Goal: Task Accomplishment & Management: Manage account settings

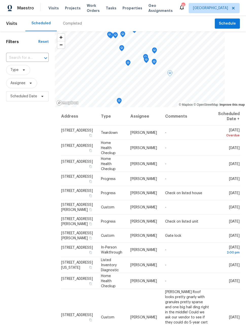
click at [0, 0] on span at bounding box center [0, 0] width 0 height 0
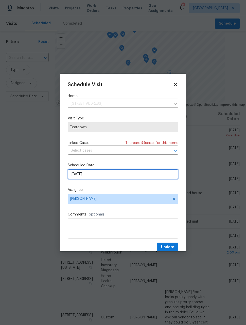
click at [159, 177] on input "[DATE]" at bounding box center [123, 174] width 111 height 10
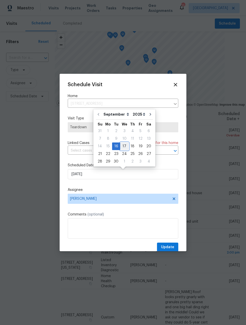
click at [125, 147] on div "17" at bounding box center [124, 146] width 8 height 7
type input "[DATE]"
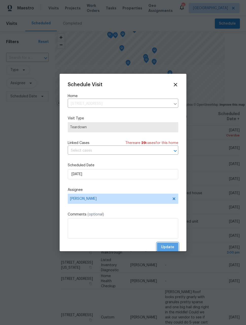
click at [169, 248] on span "Update" at bounding box center [167, 247] width 13 height 6
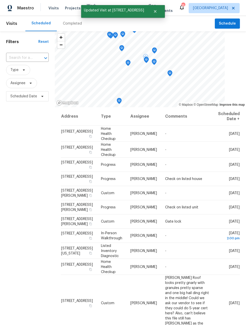
click at [0, 0] on icon at bounding box center [0, 0] width 0 height 0
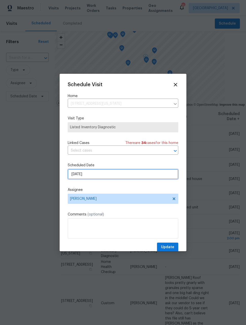
click at [140, 175] on input "[DATE]" at bounding box center [123, 174] width 111 height 10
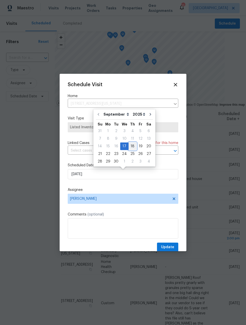
click at [133, 147] on div "18" at bounding box center [133, 146] width 8 height 7
type input "[DATE]"
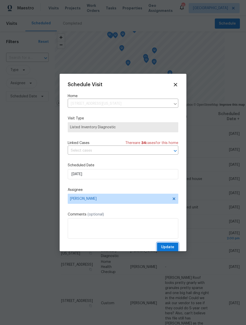
click at [169, 251] on span "Update" at bounding box center [167, 247] width 13 height 6
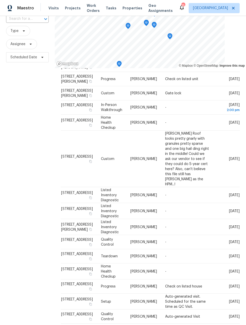
scroll to position [16, 0]
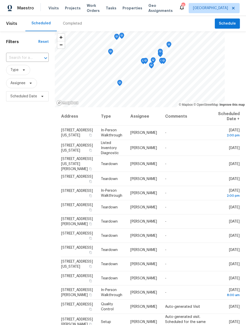
scroll to position [0, 0]
click at [22, 180] on div "Filters Reset ​ Type Assignee Scheduled Date" at bounding box center [27, 199] width 55 height 337
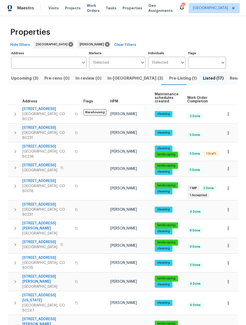
click at [228, 130] on icon "button" at bounding box center [228, 132] width 5 height 5
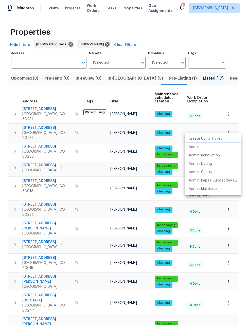
click at [197, 148] on p "Admin" at bounding box center [194, 147] width 11 height 5
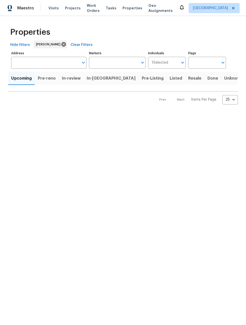
type input "50"
